Goal: Find specific page/section: Find specific page/section

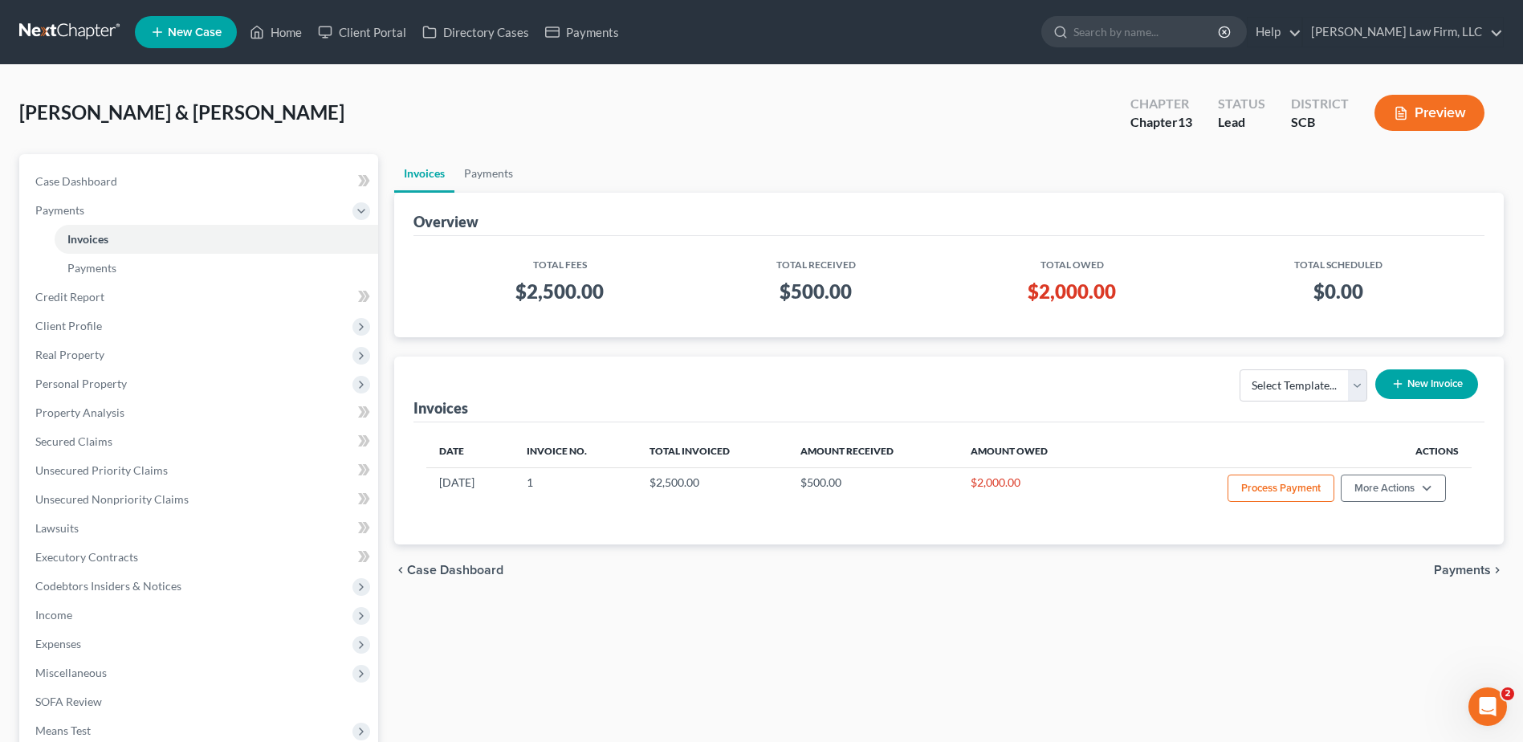
click at [1196, 36] on input "search" at bounding box center [1146, 32] width 147 height 30
type input "scott"
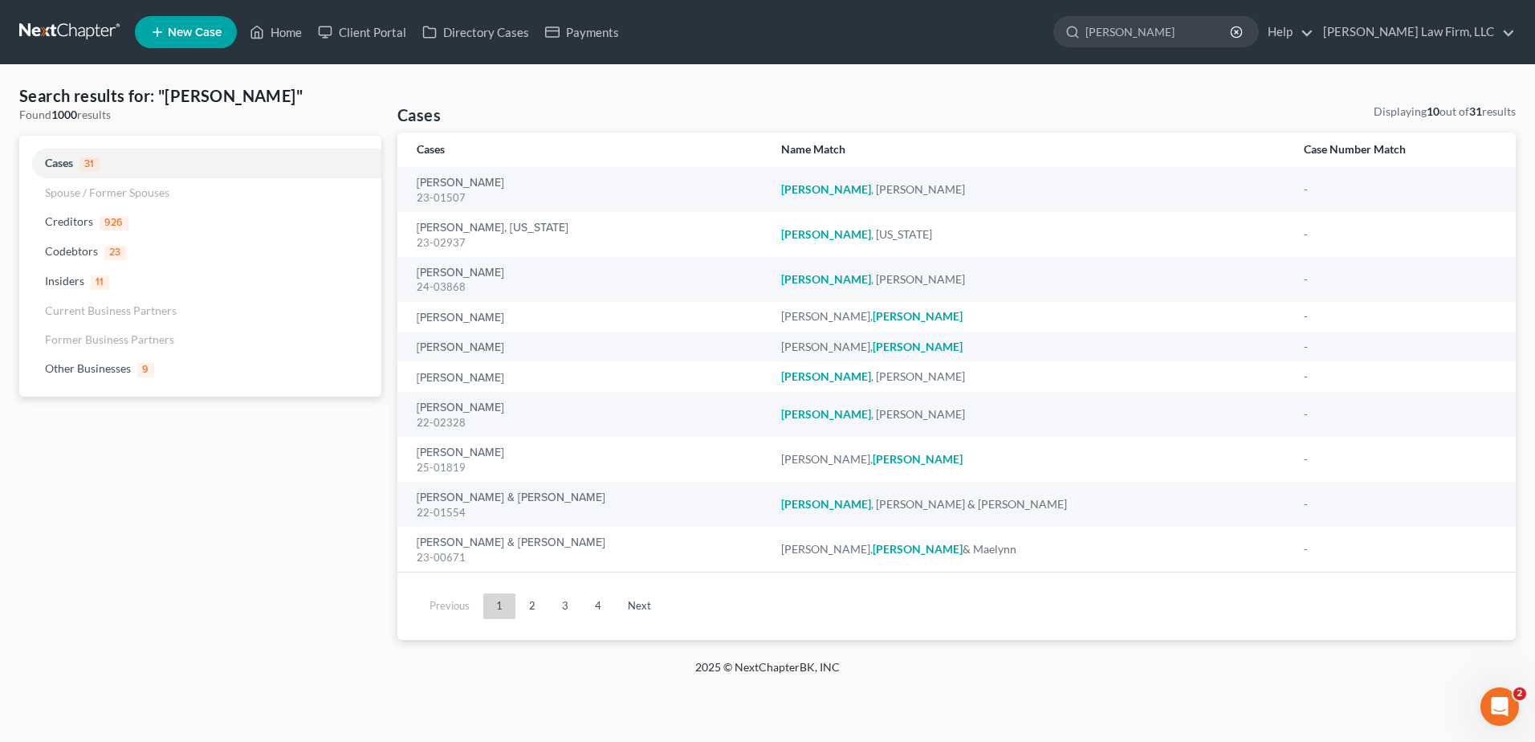
click at [1218, 32] on input "scott" at bounding box center [1158, 32] width 147 height 30
type input "s"
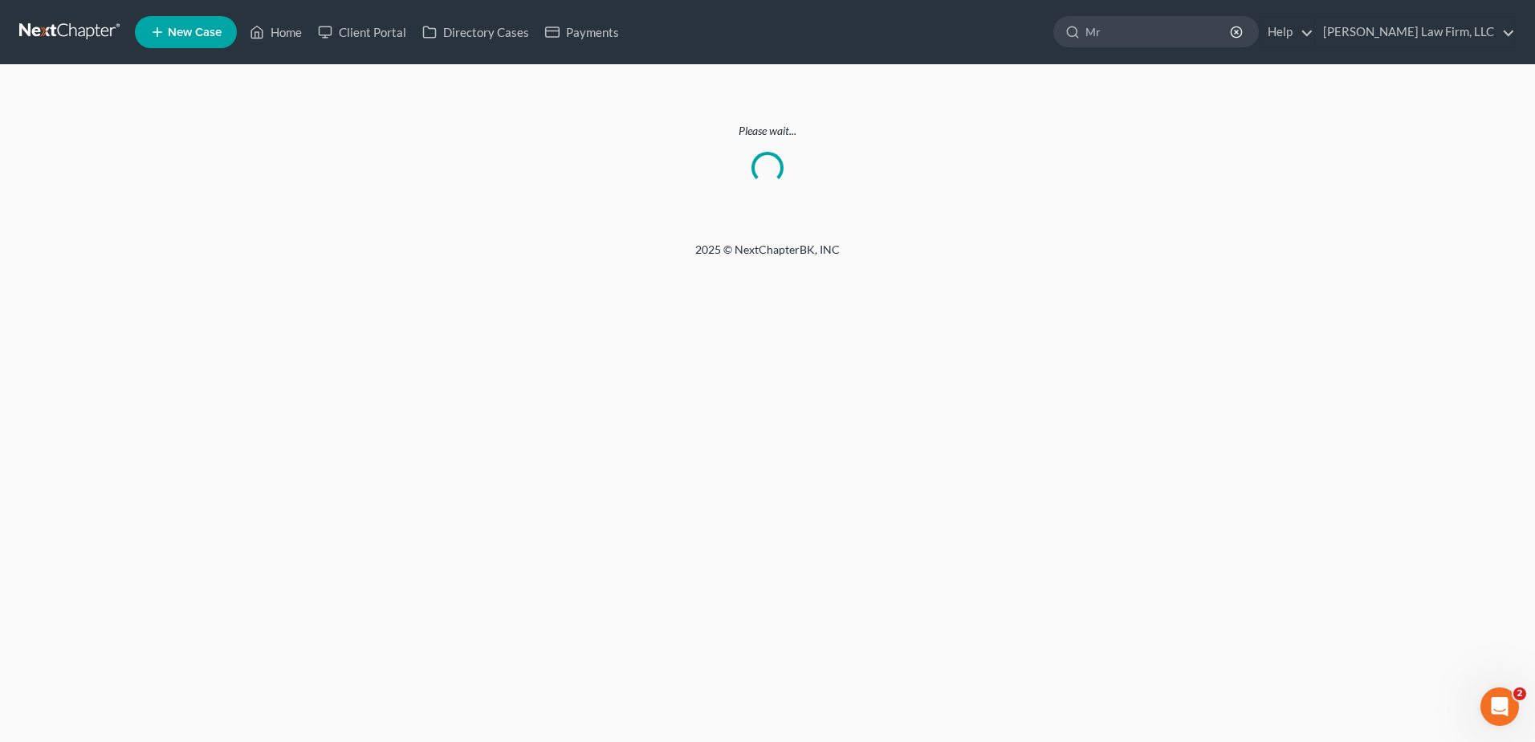
type input "M"
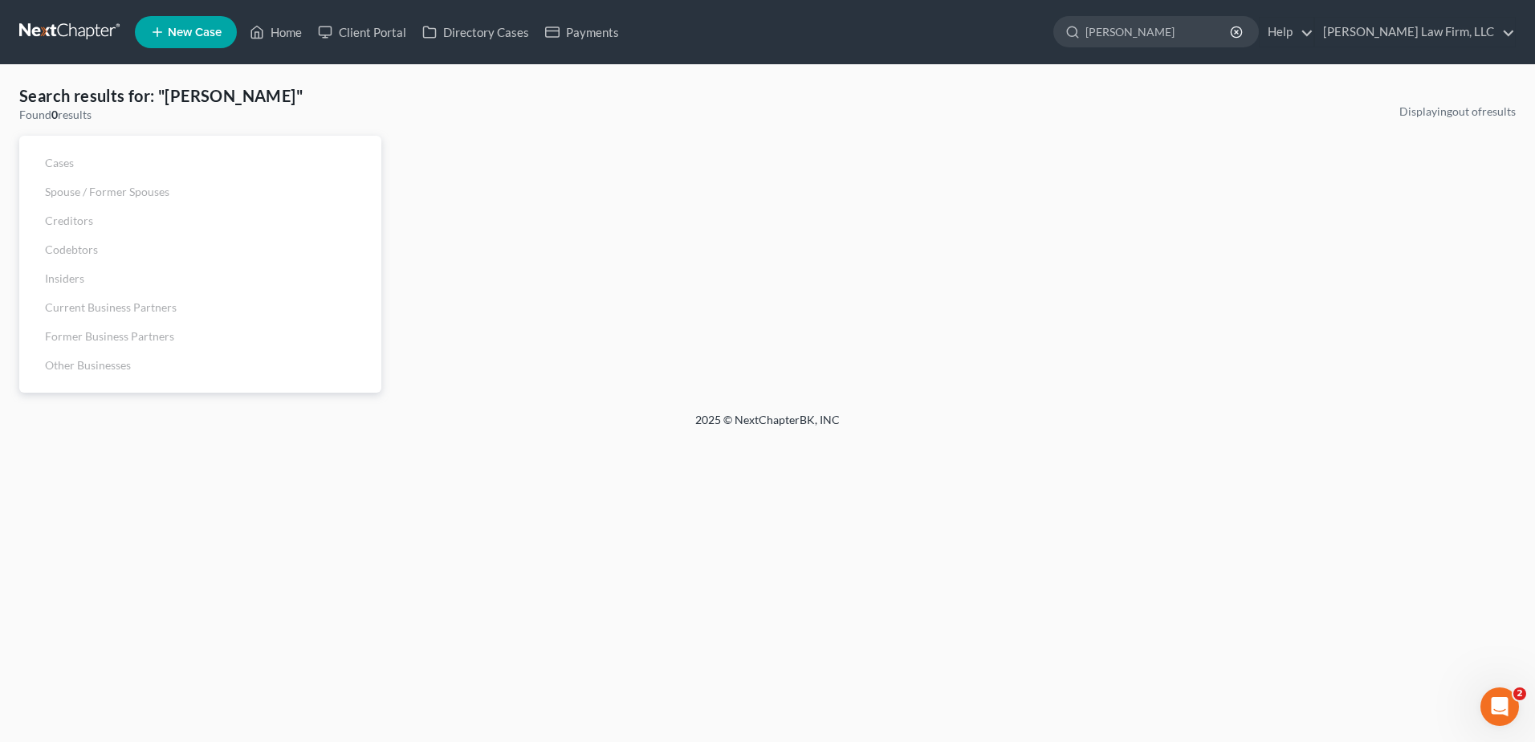
type input "michael"
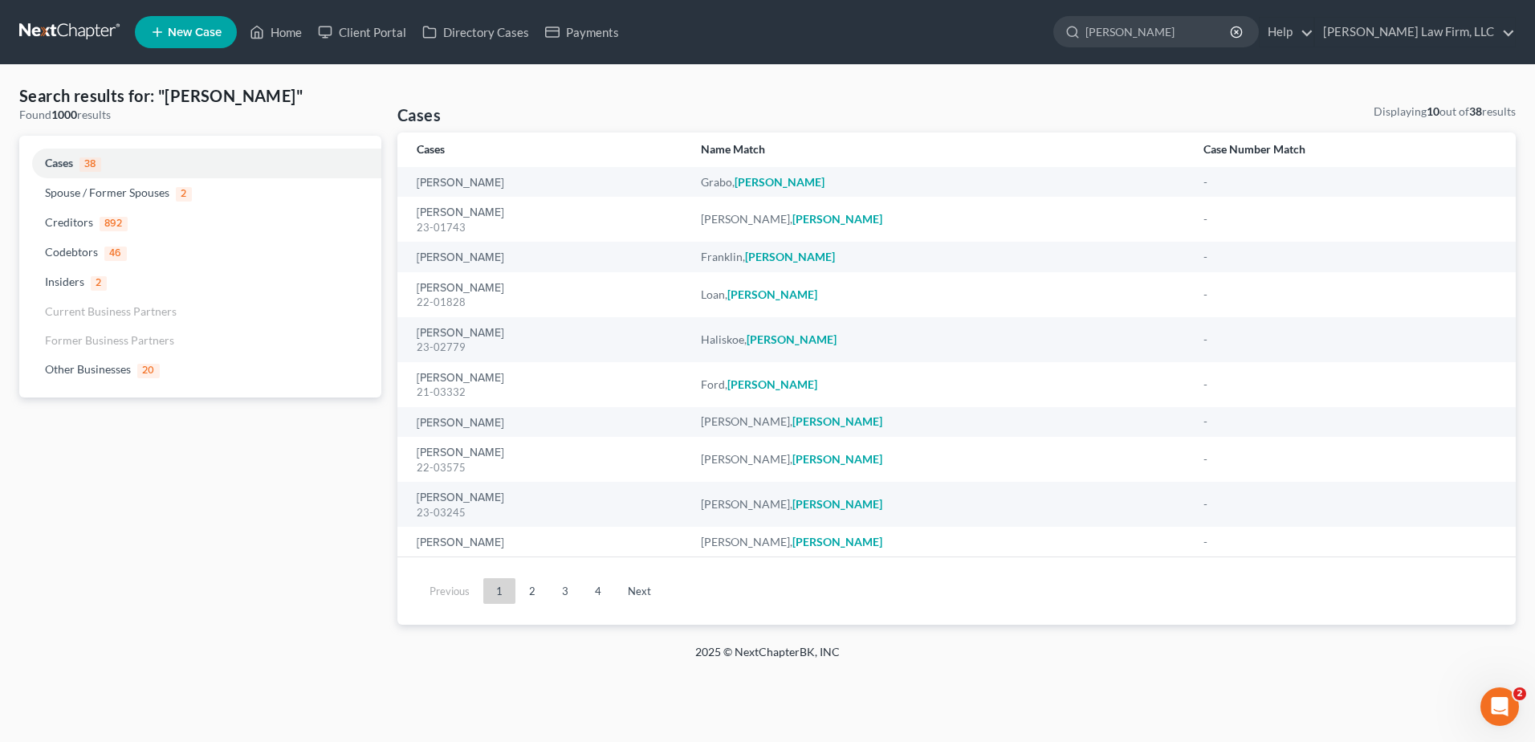
click at [539, 592] on link "2" at bounding box center [532, 591] width 32 height 26
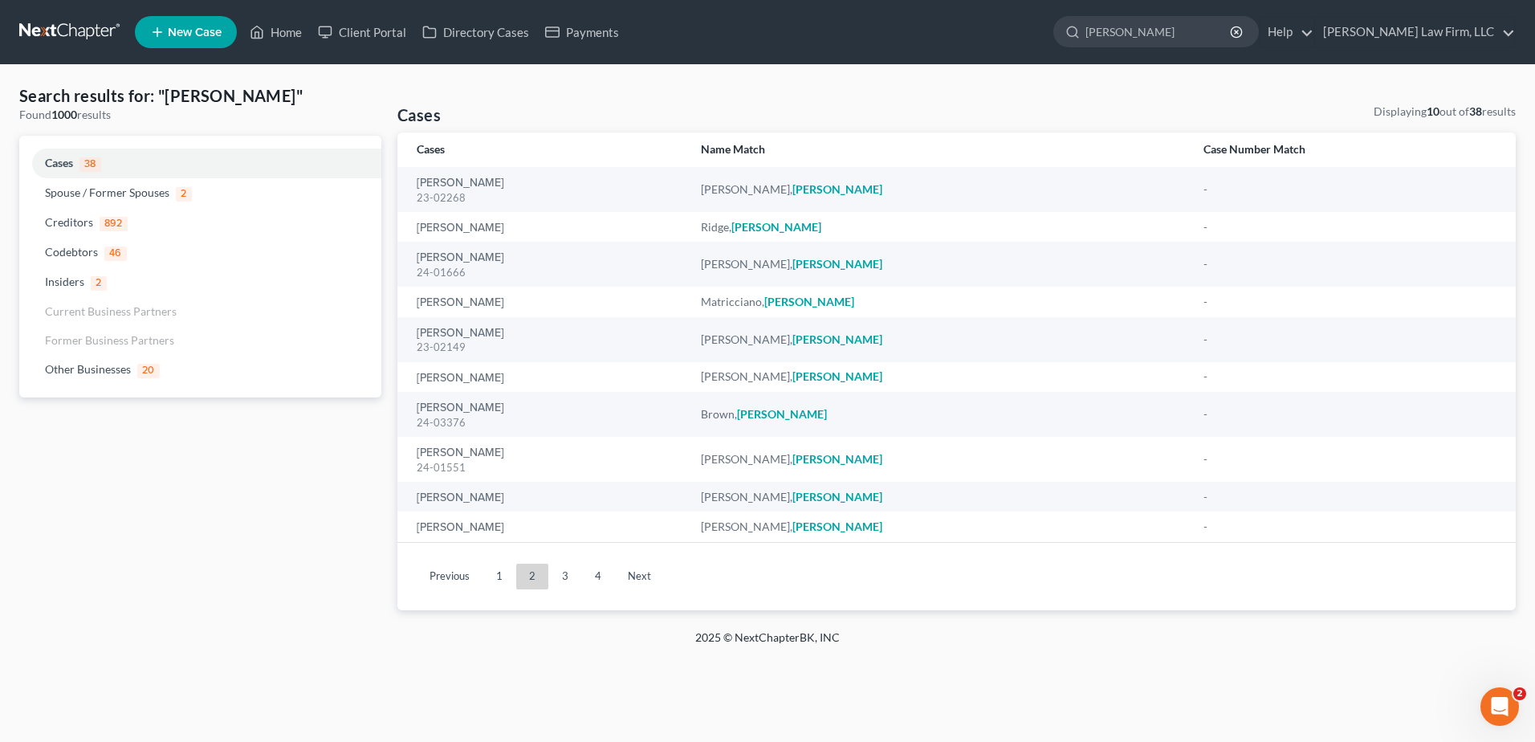
click at [558, 580] on link "3" at bounding box center [565, 577] width 32 height 26
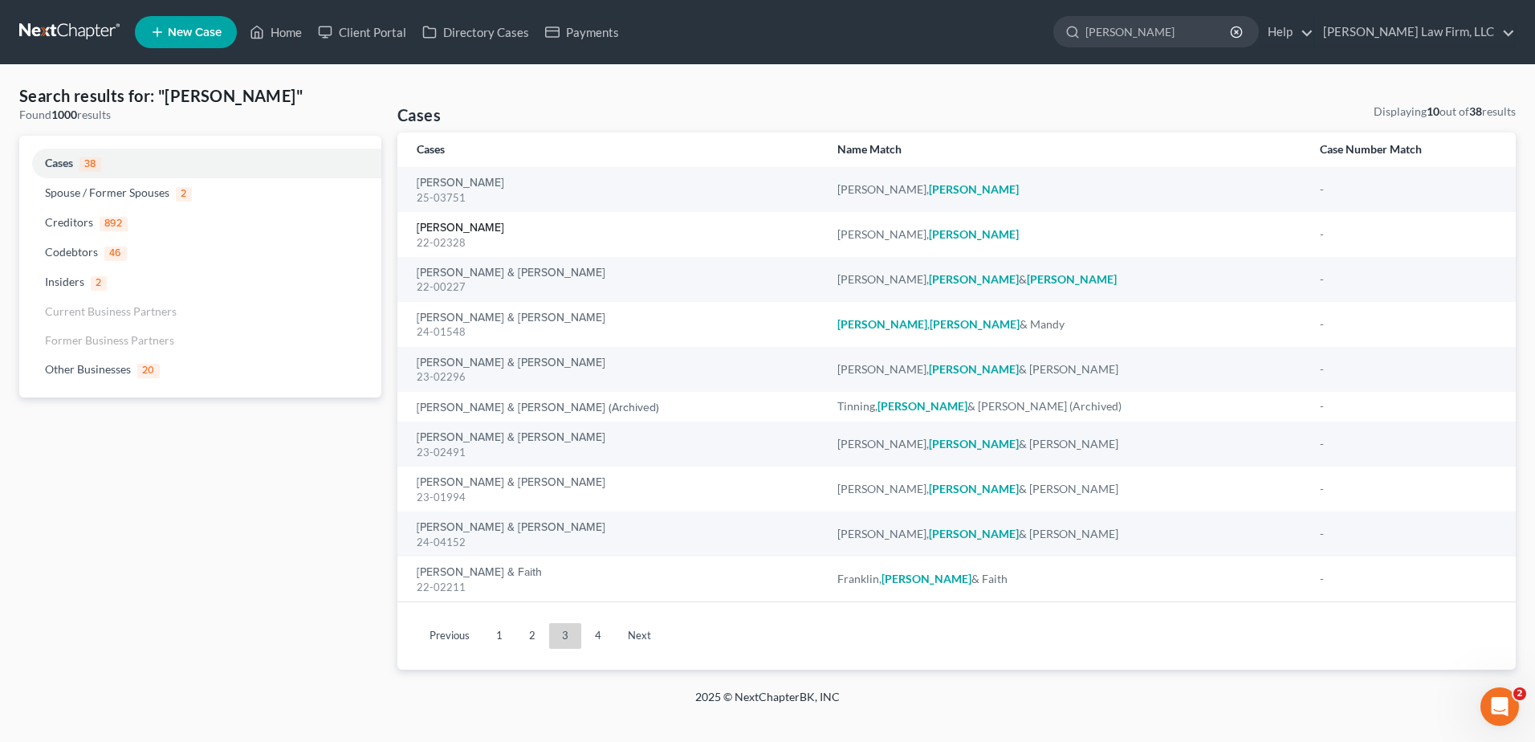
click at [462, 225] on link "[PERSON_NAME]" at bounding box center [461, 227] width 88 height 11
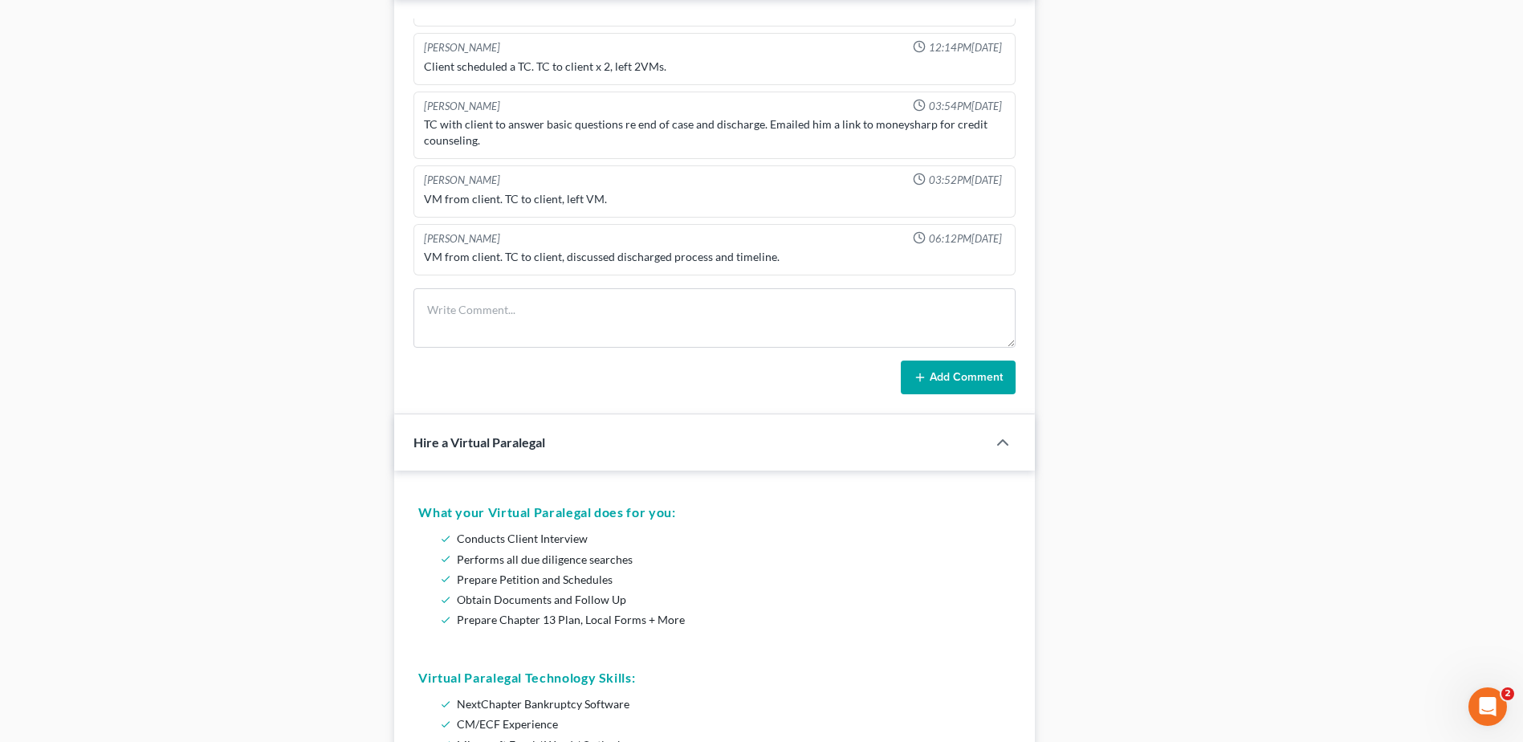
scroll to position [963, 0]
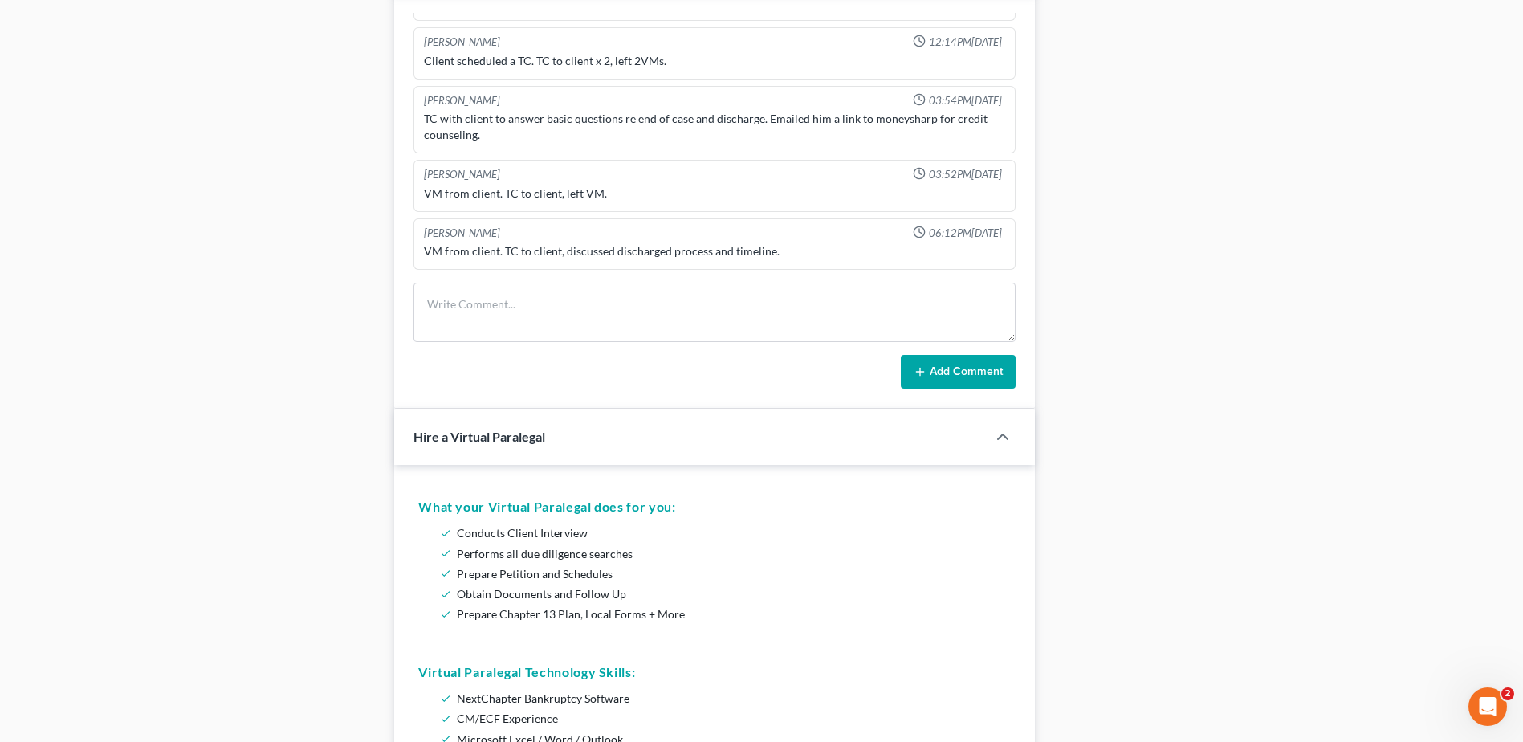
click at [1225, 386] on div "Docs Tasks Events Timer 0% Completed Nothing here yet! Recorded mortgages and d…" at bounding box center [1277, 309] width 469 height 2237
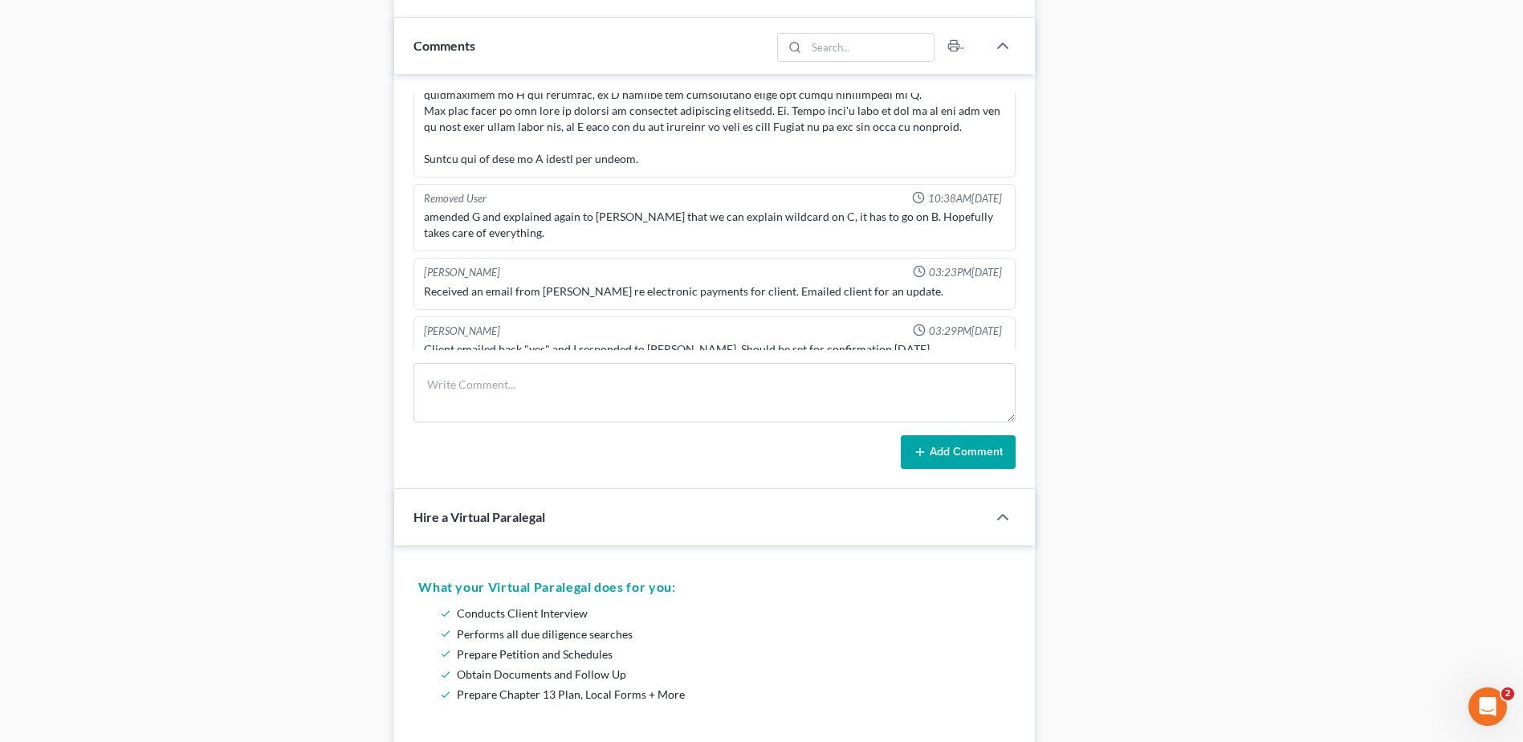
scroll to position [669, 0]
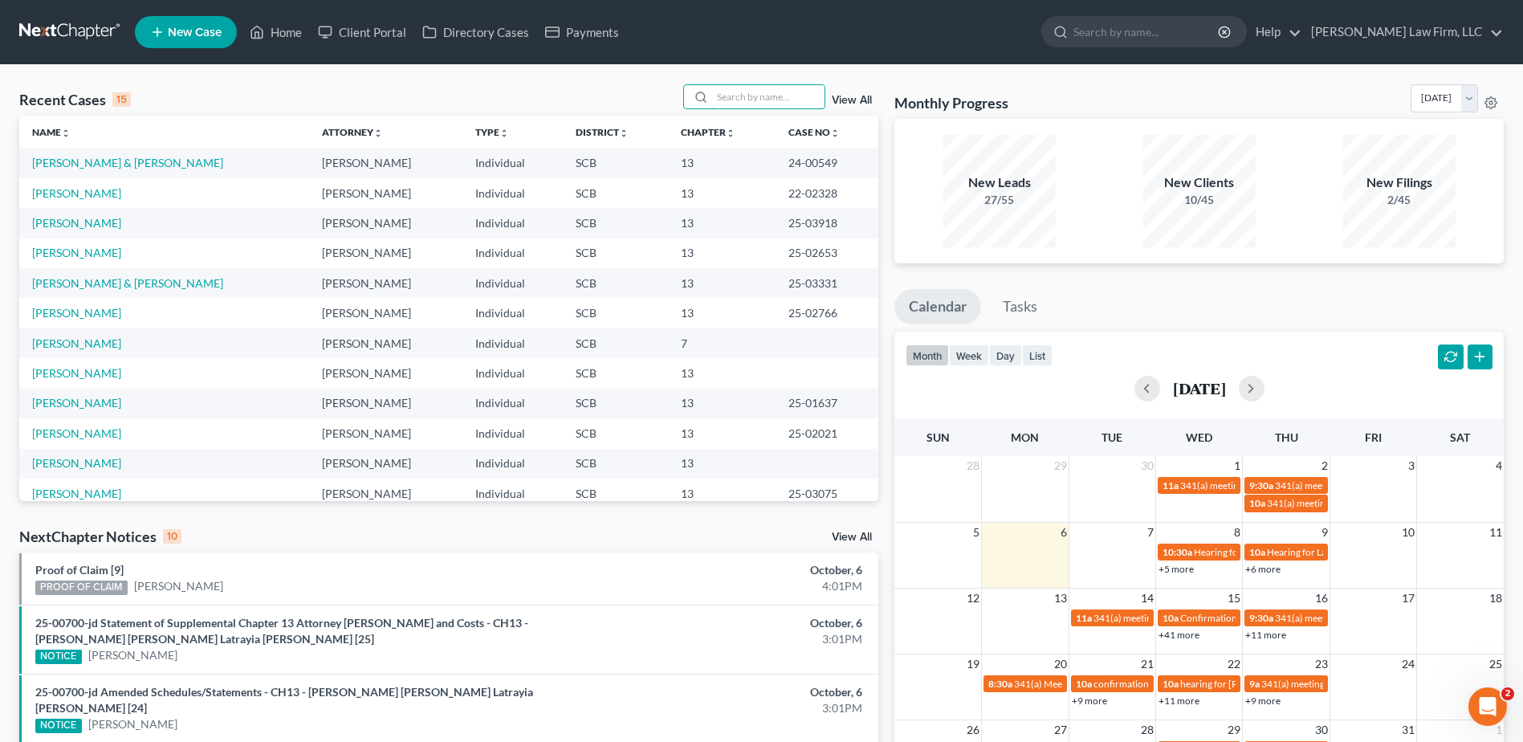
click at [735, 94] on input "search" at bounding box center [768, 96] width 112 height 23
type input "rivers"
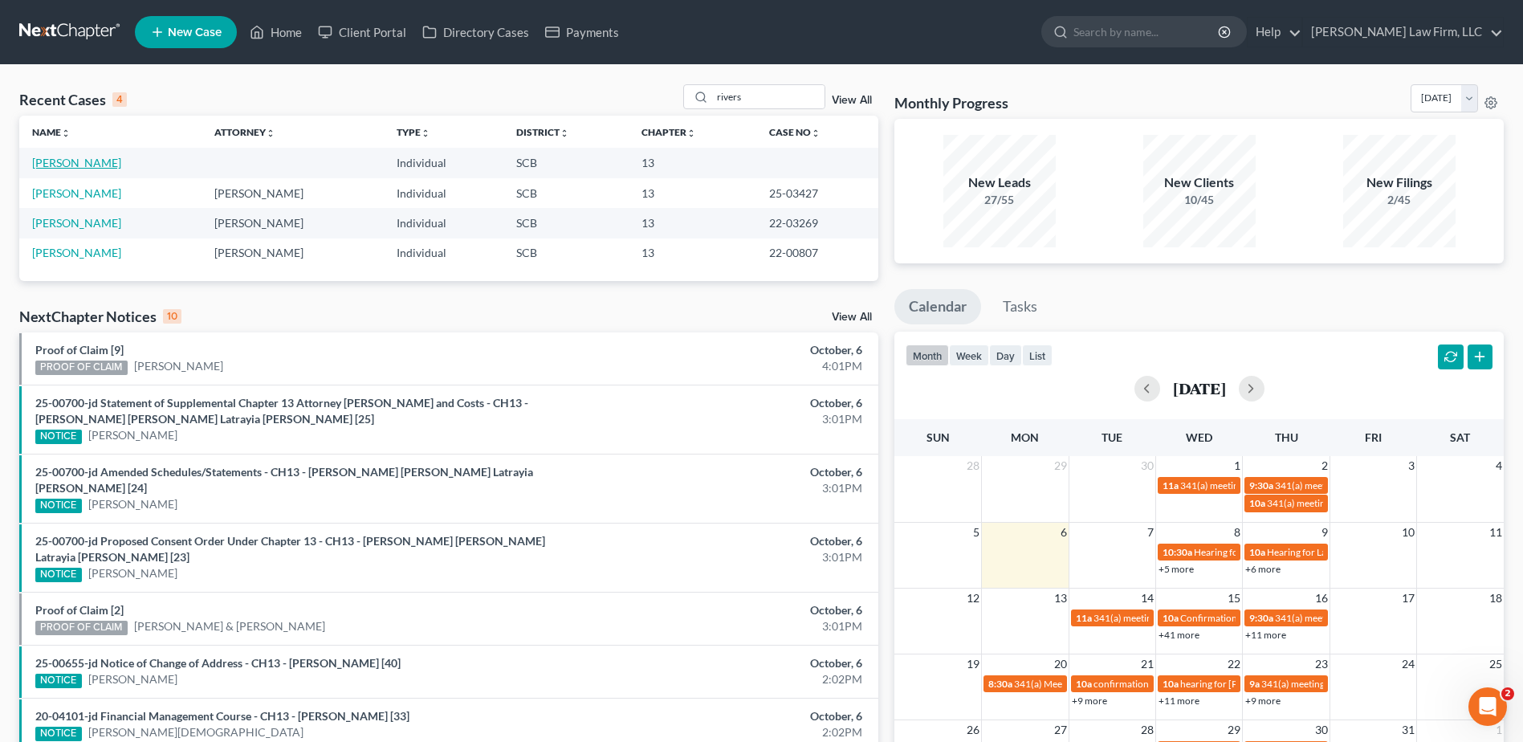
click at [77, 157] on link "[PERSON_NAME]" at bounding box center [76, 163] width 89 height 14
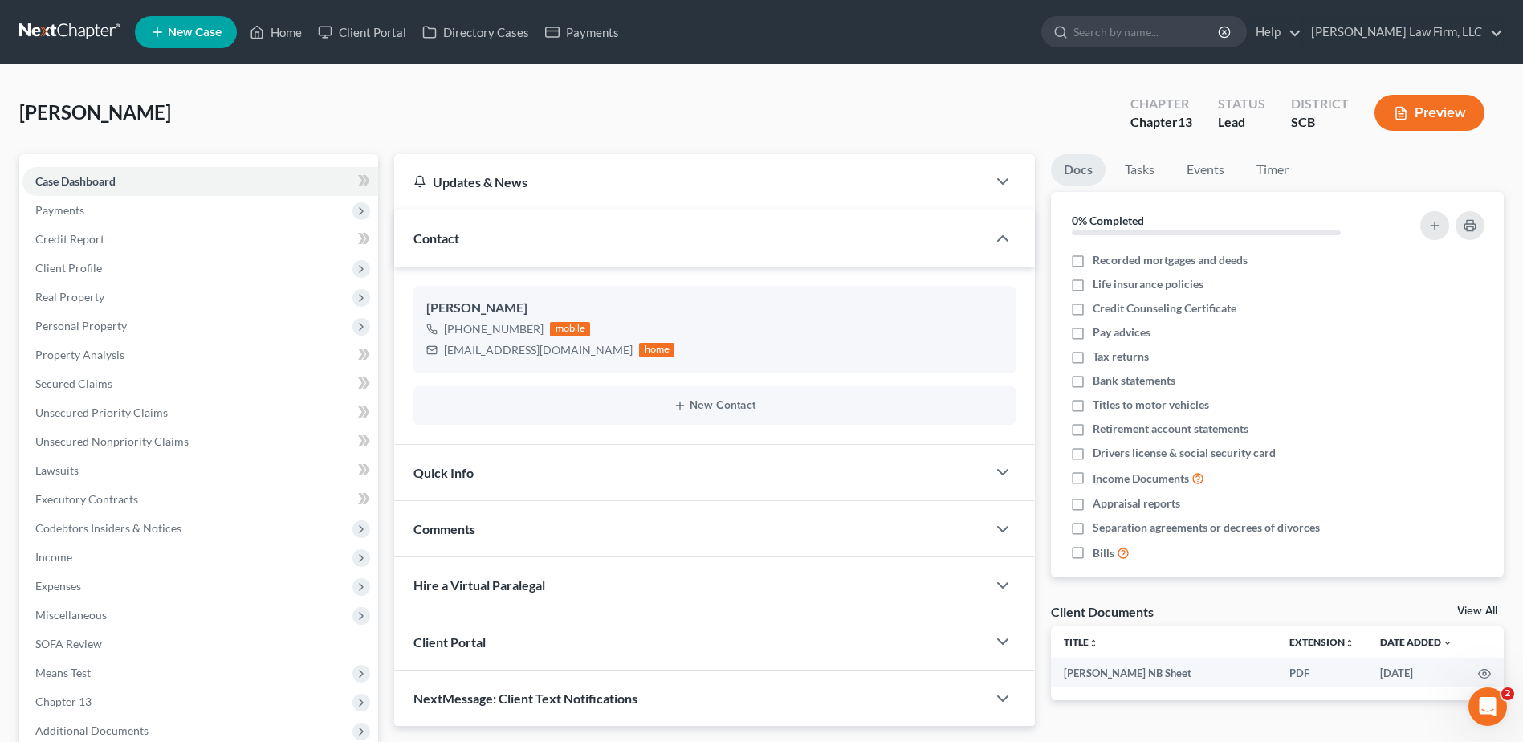
click at [150, 218] on span "Payments" at bounding box center [200, 210] width 356 height 29
click at [176, 254] on link "Payments" at bounding box center [217, 268] width 324 height 29
